Goal: Obtain resource: Download file/media

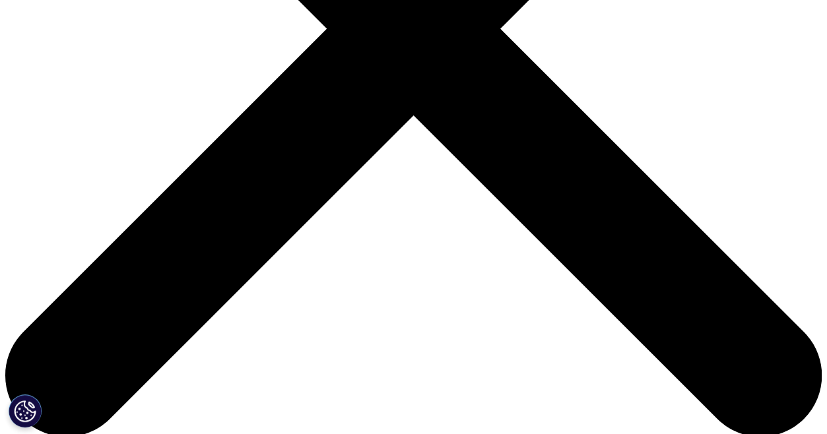
scroll to position [396, 0]
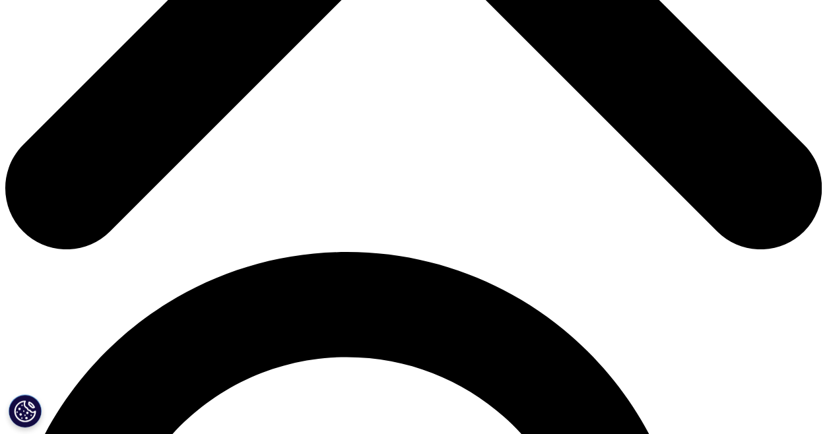
scroll to position [594, 0]
